Goal: Task Accomplishment & Management: Complete application form

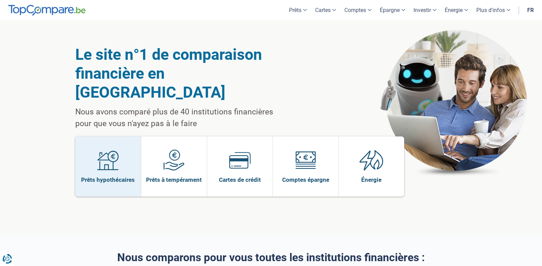
click at [107, 149] on img at bounding box center [107, 159] width 21 height 21
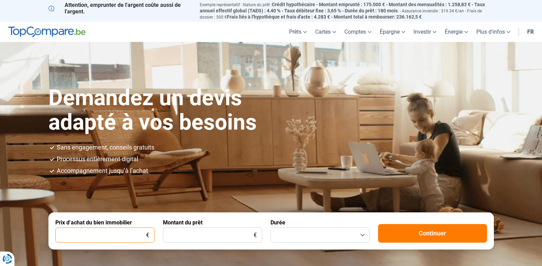
click at [66, 232] on input "Prix d’achat du bien immobilier" at bounding box center [104, 235] width 99 height 15
type input "250.000"
click at [364, 233] on button "button" at bounding box center [319, 235] width 99 height 15
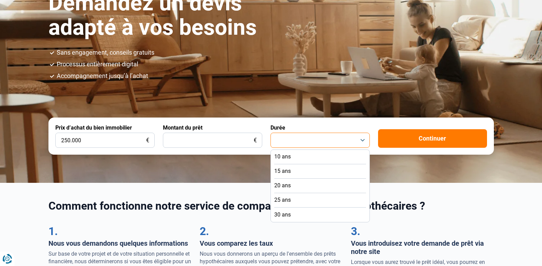
scroll to position [101, 0]
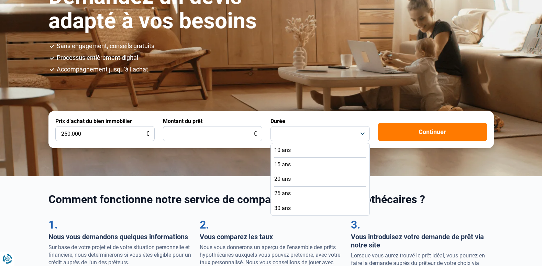
click at [280, 191] on span "25 ans" at bounding box center [282, 194] width 16 height 8
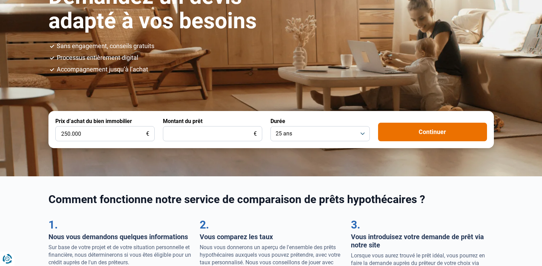
click at [418, 132] on button "Continuer" at bounding box center [432, 132] width 109 height 19
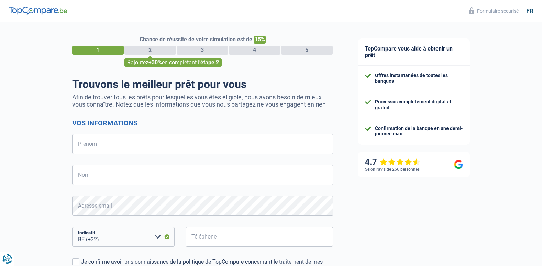
select select "32"
click at [91, 143] on input "Prénom" at bounding box center [202, 144] width 261 height 20
type input "Liana"
type input "Bancos"
type input "470592904"
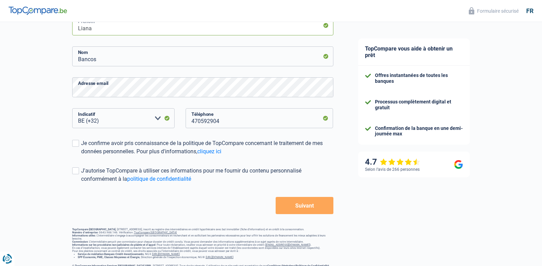
scroll to position [127, 0]
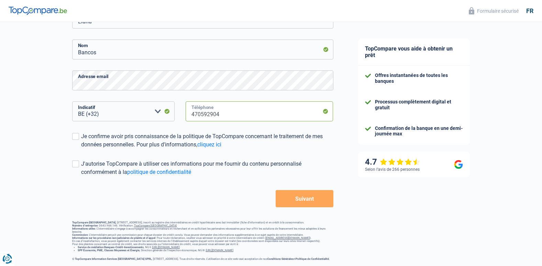
click at [190, 114] on input "470592904" at bounding box center [260, 111] width 148 height 20
click at [76, 136] on span at bounding box center [75, 136] width 7 height 7
click at [81, 149] on input "Je confirme avoir pris connaissance de la politique de TopCompare concernant le…" at bounding box center [81, 149] width 0 height 0
click at [76, 164] on span at bounding box center [75, 163] width 7 height 7
click at [81, 176] on input "J'autorise TopCompare à utiliser ces informations pour me fournir du contenu pe…" at bounding box center [81, 176] width 0 height 0
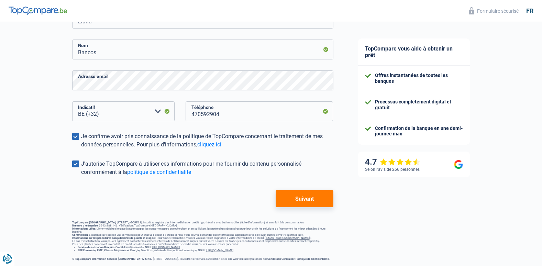
click at [297, 199] on button "Suivant" at bounding box center [304, 198] width 57 height 17
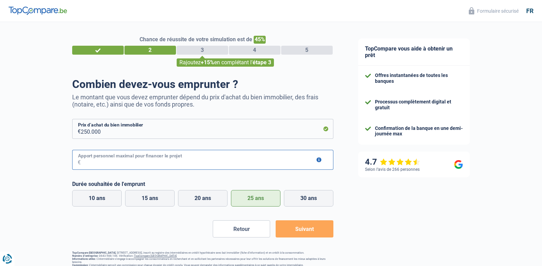
click at [99, 162] on input "Apport personnel maximal pour financer le projet" at bounding box center [207, 160] width 253 height 20
type input "1"
type input "0"
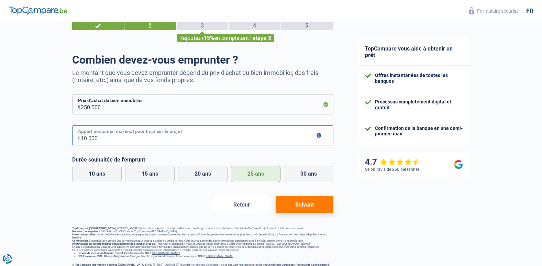
scroll to position [38, 0]
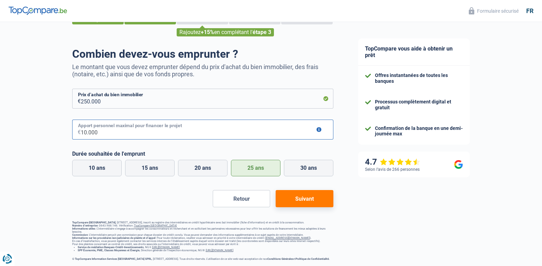
type input "10.000"
click at [307, 192] on button "Suivant" at bounding box center [304, 198] width 57 height 17
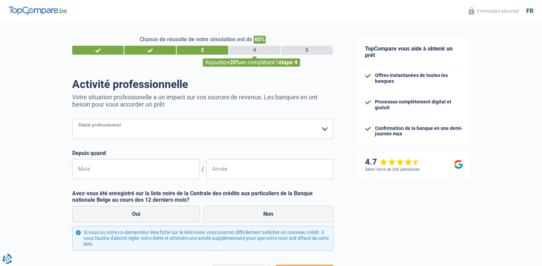
click at [325, 129] on select "Ouvrier Employé privé Employé public Invalide Indépendant Pensionné Chômeur Mut…" at bounding box center [202, 129] width 261 height 20
select select "privateEmployee"
click at [72, 120] on select "Ouvrier Employé privé Employé public Invalide Indépendant Pensionné Chômeur Mut…" at bounding box center [202, 129] width 261 height 20
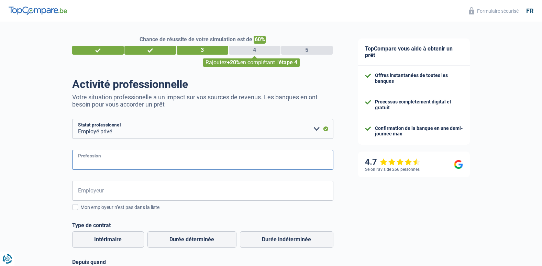
click at [89, 163] on input "Profession" at bounding box center [202, 160] width 261 height 20
type input "Account Manager"
click at [88, 190] on input "Employeur" at bounding box center [202, 191] width 261 height 20
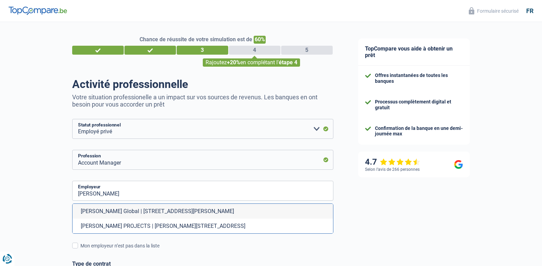
click at [104, 210] on li "Brayton Global | Avenue Louise, 326 | 1050 - Ixelles" at bounding box center [203, 211] width 261 height 15
type input "Brayton Global | Avenue Louise, 326 | 1050 - Ixelles"
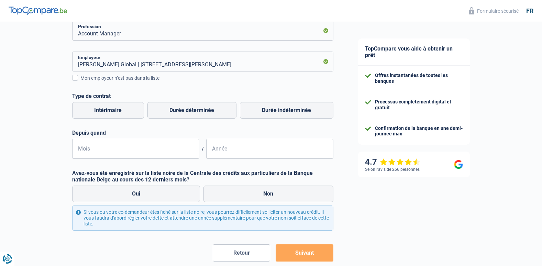
scroll to position [143, 0]
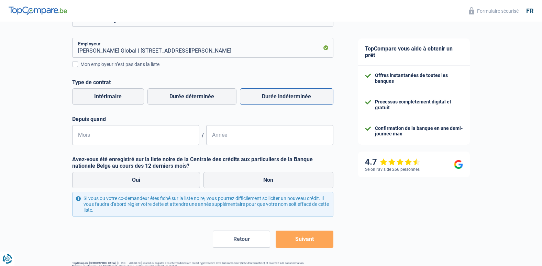
click at [273, 95] on label "Durée indéterminée" at bounding box center [286, 96] width 93 height 16
click at [273, 95] on input "Durée indéterminée" at bounding box center [286, 96] width 93 height 16
radio input "true"
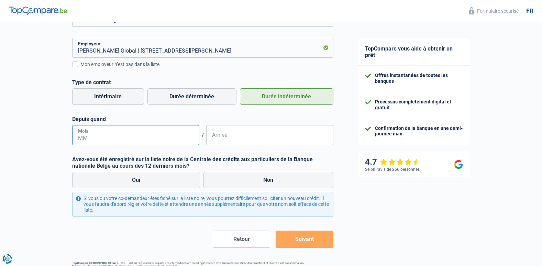
click at [90, 135] on input "Mois" at bounding box center [135, 135] width 127 height 20
type input "01"
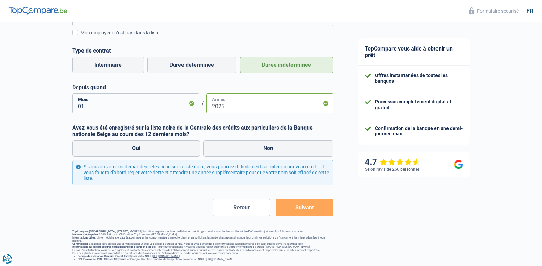
scroll to position [191, 0]
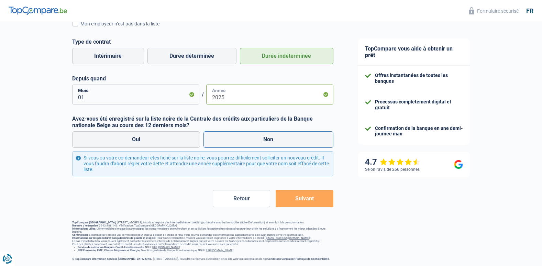
type input "2025"
click at [226, 131] on label "Non" at bounding box center [268, 139] width 130 height 16
click at [226, 131] on input "Non" at bounding box center [268, 139] width 130 height 16
radio input "true"
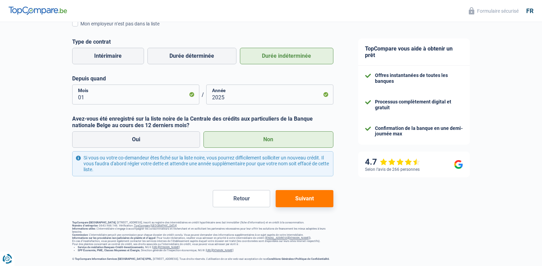
click at [296, 190] on button "Suivant" at bounding box center [304, 198] width 57 height 17
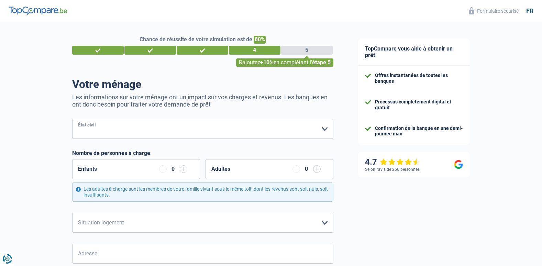
click at [324, 129] on select "Célibataire Marié(e) Cohabitant(e) légal(e) Divorcé(e) Veuf(ve) Séparé (de fait…" at bounding box center [202, 129] width 261 height 20
select select "single"
click at [72, 120] on select "Célibataire Marié(e) Cohabitant(e) légal(e) Divorcé(e) Veuf(ve) Séparé (de fait…" at bounding box center [202, 129] width 261 height 20
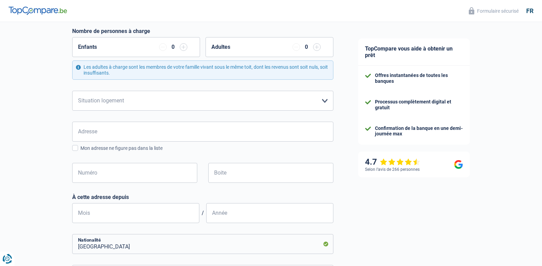
scroll to position [132, 0]
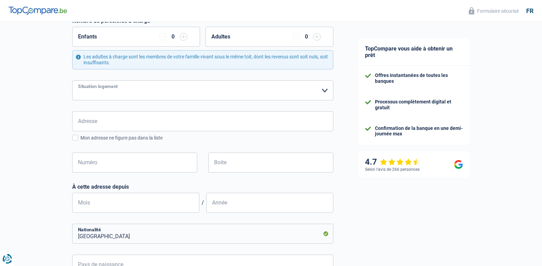
click at [325, 90] on select "Locataire Propriétaire avec prêt hypothécaire Propriétaire sans prêt hypothécai…" at bounding box center [202, 90] width 261 height 20
select select "rents"
click at [72, 81] on select "Locataire Propriétaire avec prêt hypothécaire Propriétaire sans prêt hypothécai…" at bounding box center [202, 90] width 261 height 20
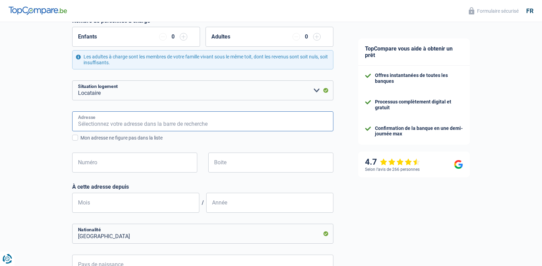
click at [92, 122] on input "Adresse" at bounding box center [202, 121] width 261 height 20
type input "Rue Victor Hugo 180"
type input "Belgique"
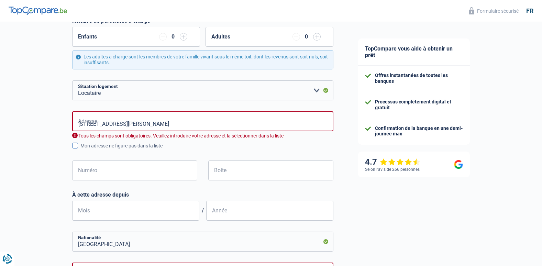
type input "Belgique"
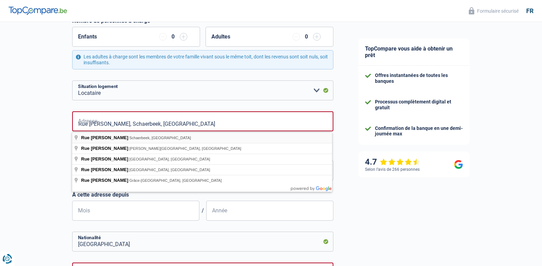
type input "Rue Victor Hugo, 1030, Schaerbeek, BE"
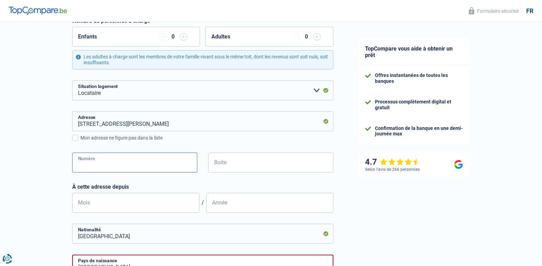
click at [86, 167] on input "Numéro" at bounding box center [134, 163] width 125 height 20
type input "180"
click at [251, 162] on input "Boite" at bounding box center [270, 163] width 125 height 20
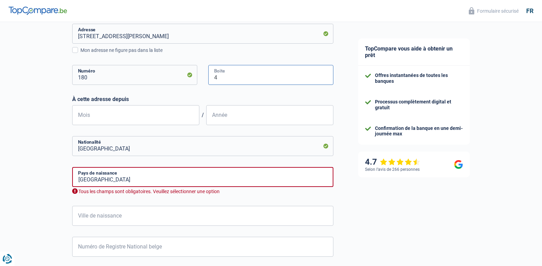
scroll to position [221, 0]
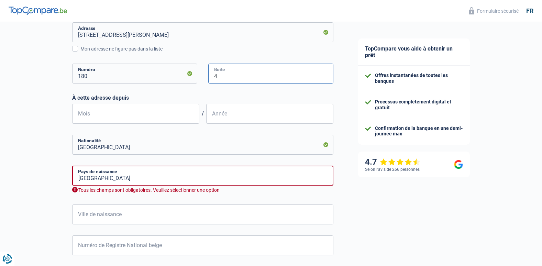
type input "4"
click at [116, 113] on input "Mois" at bounding box center [135, 114] width 127 height 20
type input "09"
type input "2018"
click at [111, 146] on input "Belgique" at bounding box center [202, 145] width 261 height 20
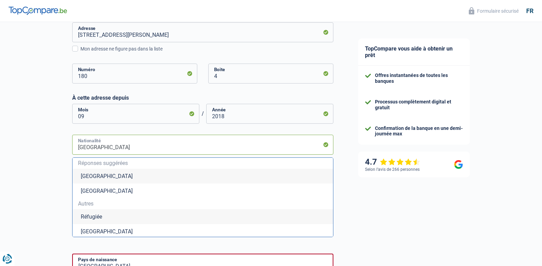
type input "Belgiqu"
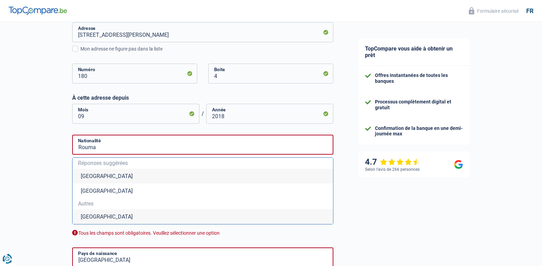
click at [96, 220] on li "Roumanie" at bounding box center [203, 216] width 261 height 15
type input "Roumanie"
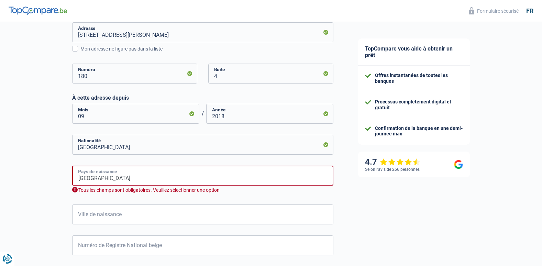
click at [106, 181] on input "Belgique" at bounding box center [202, 176] width 261 height 20
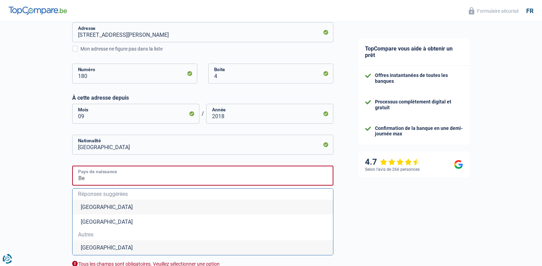
type input "B"
type input "Roumanie"
click at [95, 248] on li "Roumanie" at bounding box center [203, 247] width 261 height 15
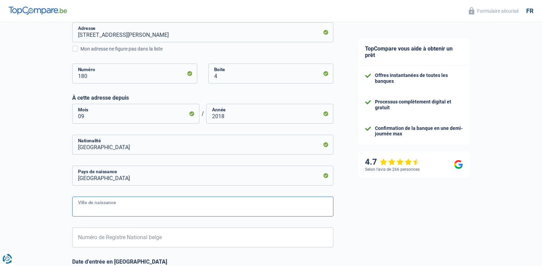
click at [88, 208] on input "Ville de naissance" at bounding box center [202, 207] width 261 height 20
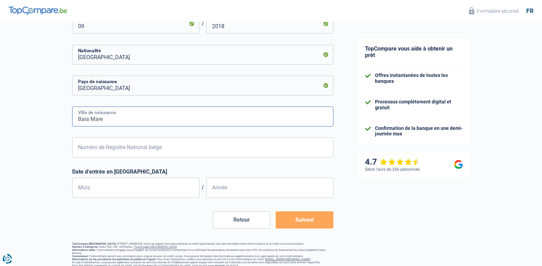
scroll to position [327, 0]
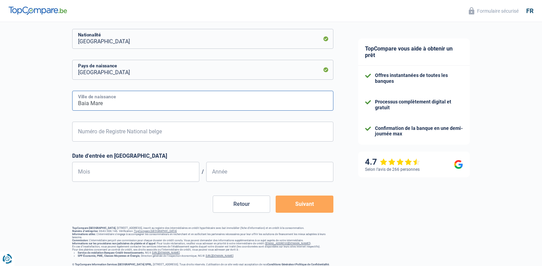
type input "Baia Mare"
click at [85, 133] on input "Numéro de Registre National belge" at bounding box center [202, 132] width 261 height 20
type input "77.12.08-518.70"
click at [108, 171] on input "Mois" at bounding box center [135, 172] width 127 height 20
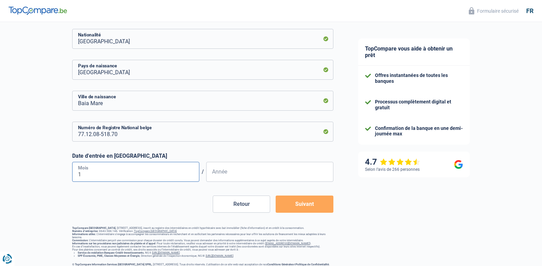
type input "11"
type input "2010"
click at [304, 204] on button "Suivant" at bounding box center [304, 204] width 57 height 17
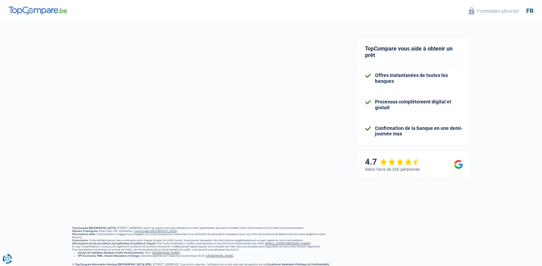
select select "netSalary"
select select "mealVouchers"
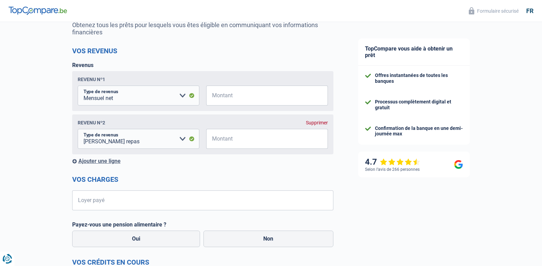
scroll to position [79, 0]
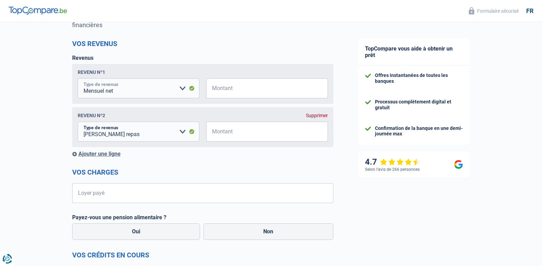
click at [132, 92] on select "Allocation d'handicap Allocations chômage Allocations familiales Chèques repas …" at bounding box center [139, 88] width 122 height 20
click at [78, 79] on select "Allocation d'handicap Allocations chômage Allocations familiales Chèques repas …" at bounding box center [139, 88] width 122 height 20
click at [240, 89] on input "Montant" at bounding box center [271, 88] width 113 height 20
type input "3.200"
click at [227, 135] on input "Montant" at bounding box center [271, 132] width 113 height 20
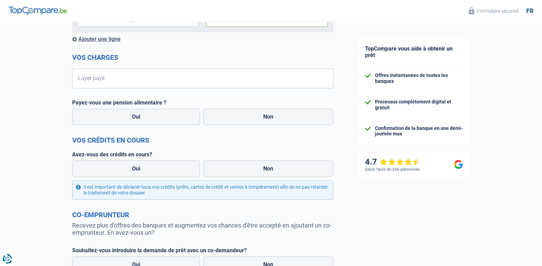
scroll to position [207, 0]
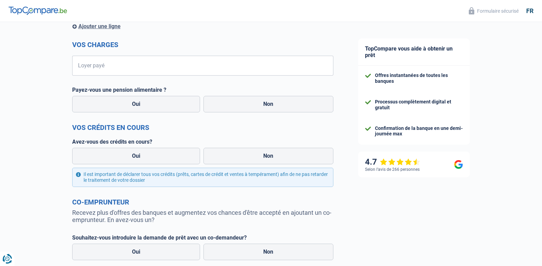
type input "160"
click at [105, 69] on input "Loyer payé" at bounding box center [207, 66] width 253 height 20
type input "878"
click at [256, 103] on label "Non" at bounding box center [268, 104] width 130 height 16
click at [256, 103] on input "Non" at bounding box center [268, 104] width 130 height 16
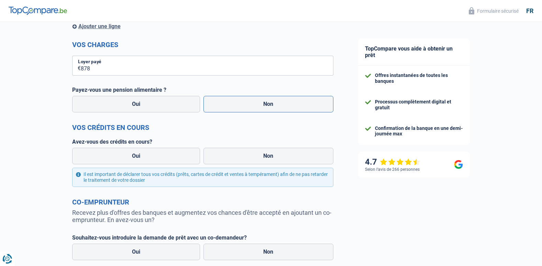
radio input "true"
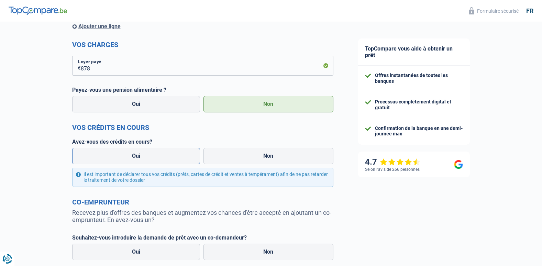
click at [134, 159] on label "Oui" at bounding box center [136, 156] width 128 height 16
click at [134, 159] on input "Oui" at bounding box center [136, 156] width 128 height 16
radio input "true"
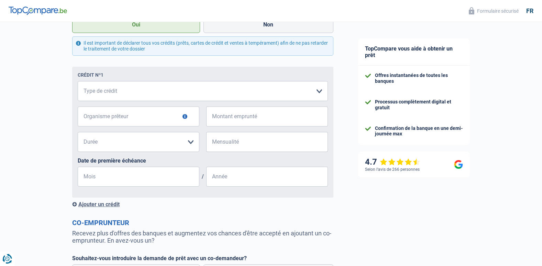
scroll to position [351, 0]
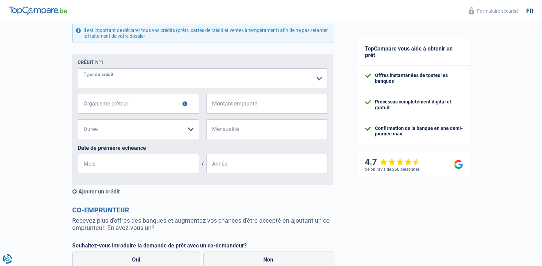
click at [316, 81] on select "Carte ou ouverture de crédit Prêt hypothécaire Vente à tempérament Prêt à tempé…" at bounding box center [203, 78] width 250 height 20
select select "cardOrCredit"
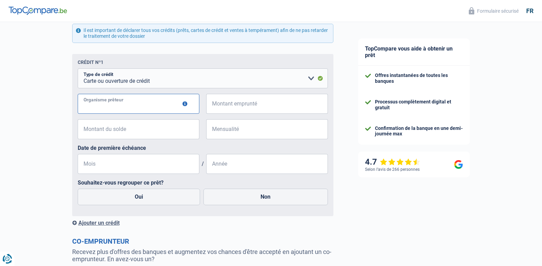
click at [102, 110] on input "Organisme prêteur" at bounding box center [139, 104] width 122 height 20
type input "Buy Way"
click at [230, 104] on input "Montant emprunté" at bounding box center [271, 104] width 113 height 20
type input "15.000"
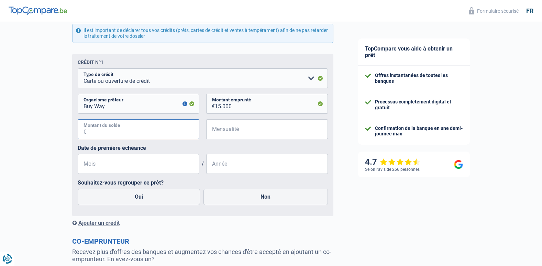
click at [105, 132] on input "Montant du solde" at bounding box center [142, 129] width 113 height 20
click at [105, 132] on input "15.000" at bounding box center [142, 129] width 113 height 20
type input "15.000"
click at [232, 130] on input "Mensualité" at bounding box center [271, 129] width 113 height 20
type input "160"
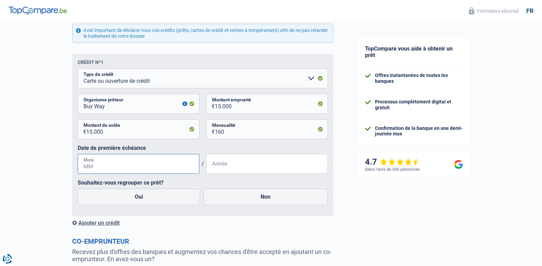
click at [118, 167] on input "Mois" at bounding box center [139, 164] width 122 height 20
type input "10"
click at [238, 168] on input "Année" at bounding box center [267, 164] width 122 height 20
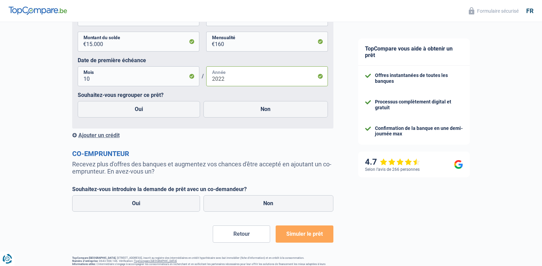
scroll to position [453, 0]
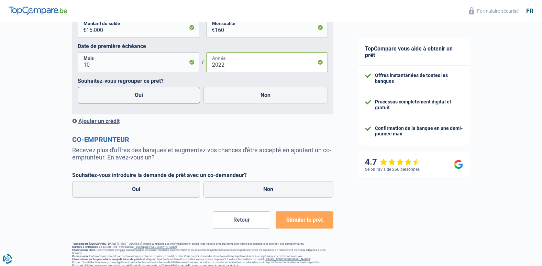
type input "2022"
click at [135, 97] on label "Oui" at bounding box center [139, 95] width 123 height 16
click at [135, 97] on input "Oui" at bounding box center [139, 95] width 123 height 16
radio input "true"
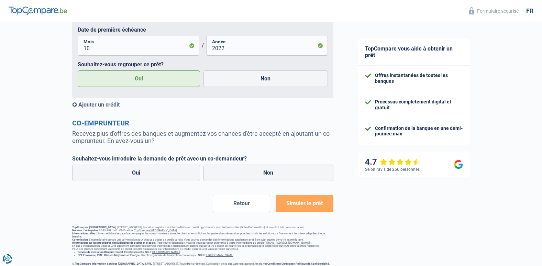
scroll to position [484, 0]
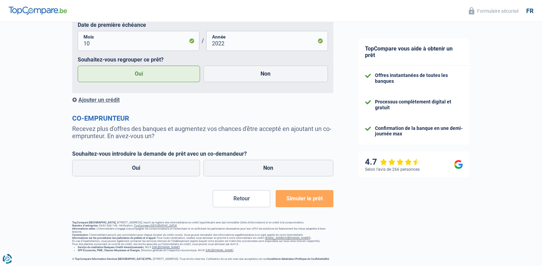
click at [315, 195] on span "Simuler le prêt" at bounding box center [304, 198] width 36 height 7
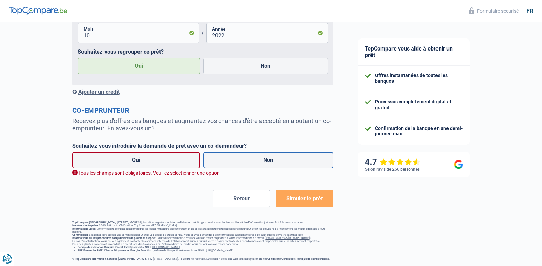
click at [275, 160] on label "Non" at bounding box center [268, 160] width 130 height 16
click at [275, 160] on input "Non" at bounding box center [268, 160] width 130 height 16
radio input "true"
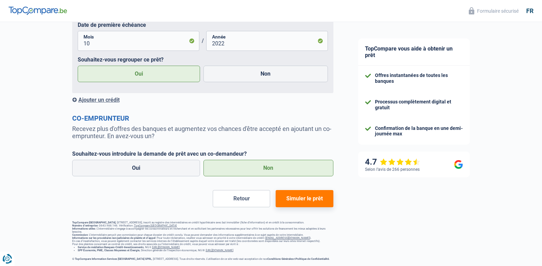
click at [299, 195] on span "Simuler le prêt" at bounding box center [304, 198] width 36 height 7
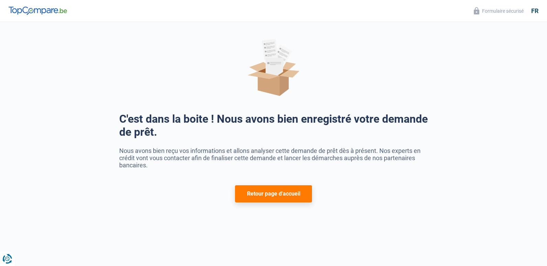
click at [252, 197] on button "Retour page d'accueil" at bounding box center [273, 193] width 77 height 17
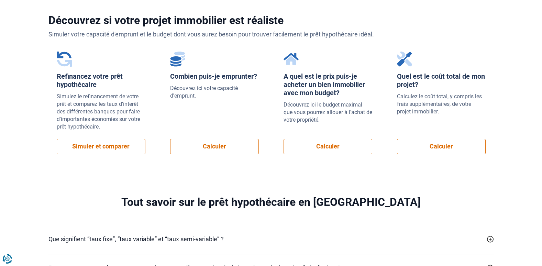
scroll to position [524, 0]
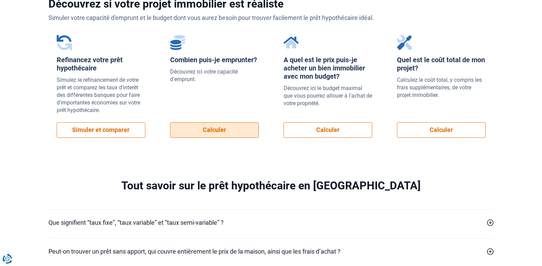
click at [202, 128] on link "Calculer" at bounding box center [214, 129] width 89 height 15
